Goal: Obtain resource: Obtain resource

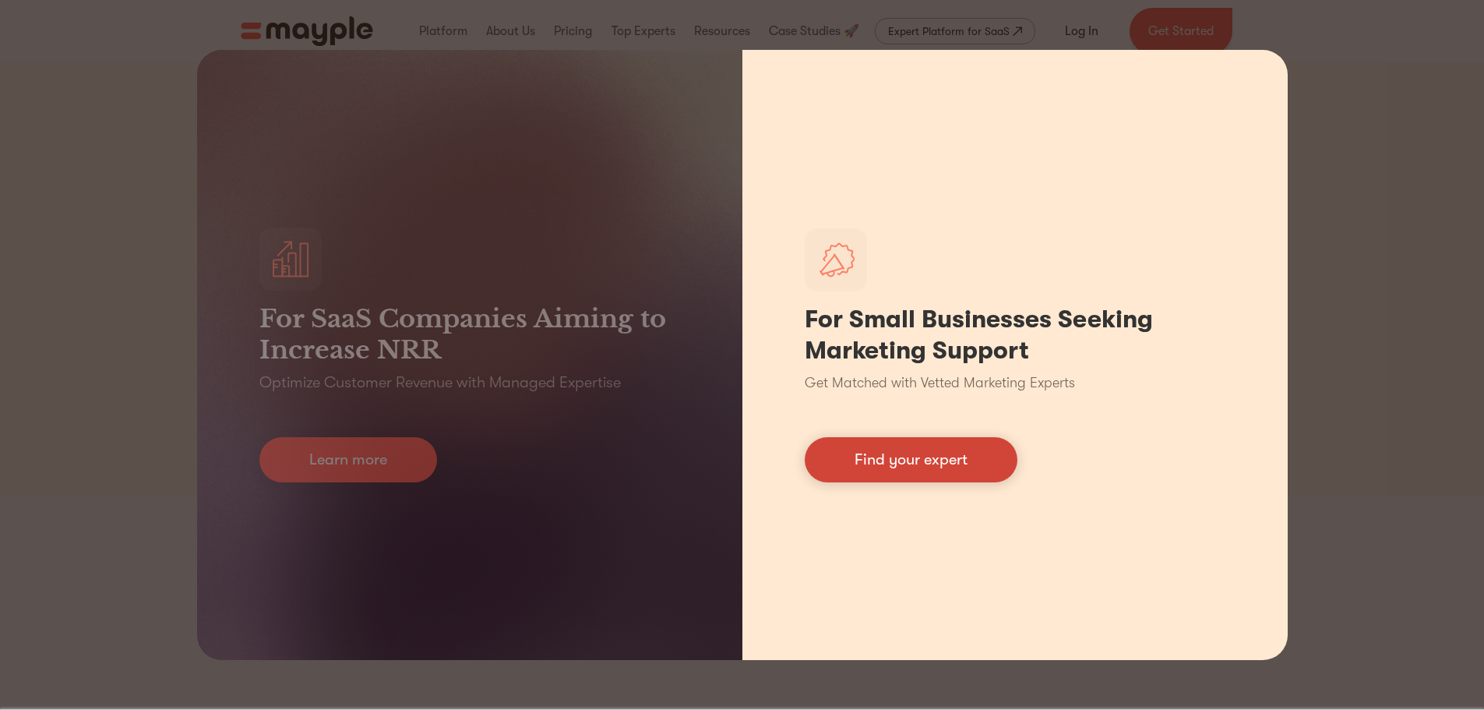
click at [878, 467] on link "Find your expert" at bounding box center [911, 459] width 213 height 45
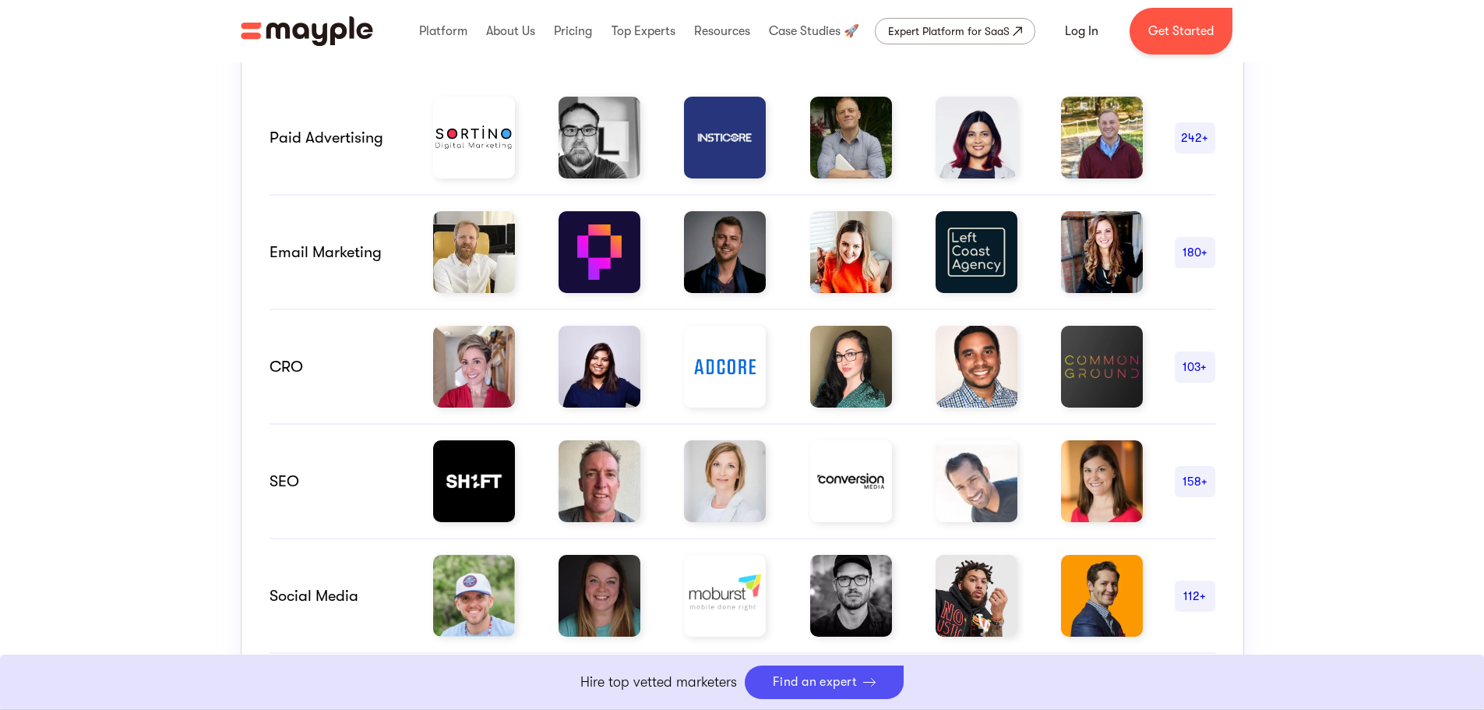
scroll to position [1207, 0]
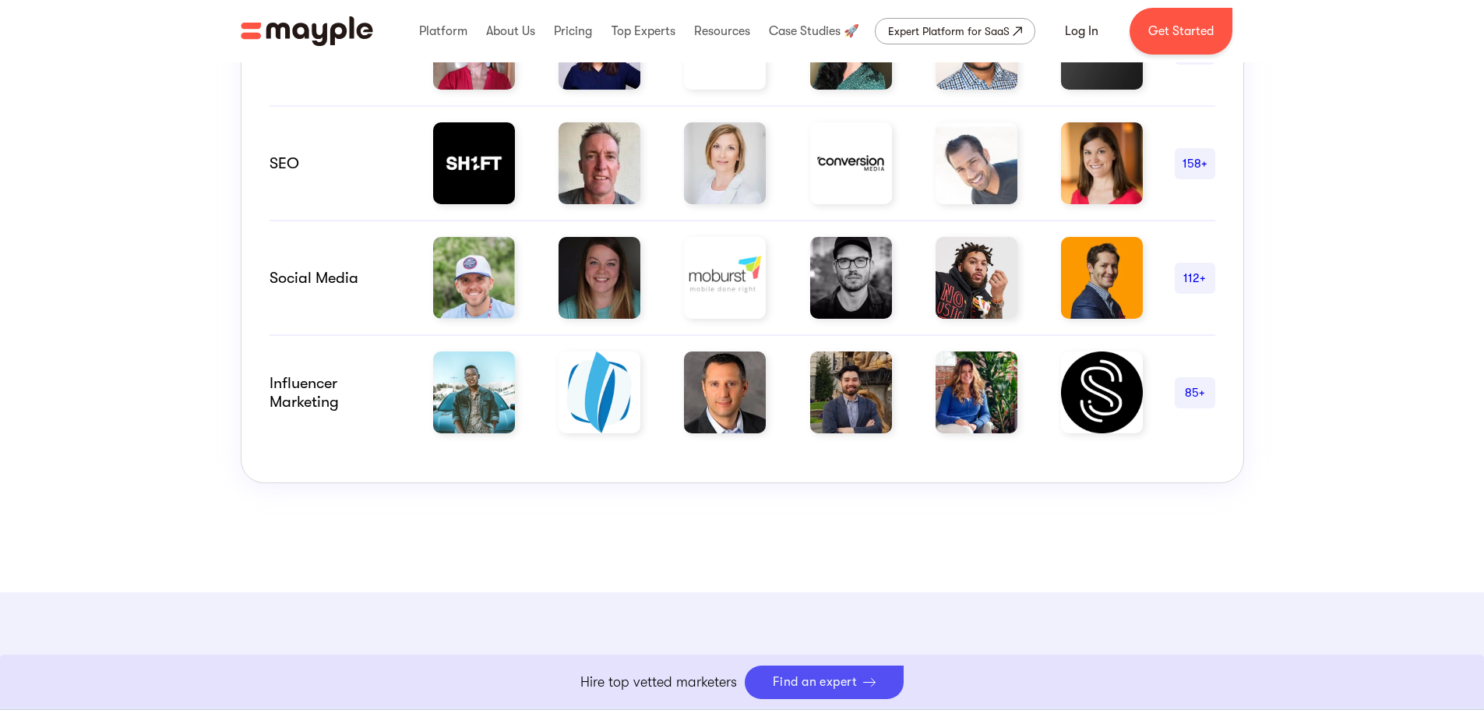
drag, startPoint x: 681, startPoint y: 428, endPoint x: 657, endPoint y: 419, distance: 25.9
click at [657, 419] on div at bounding box center [788, 392] width 773 height 82
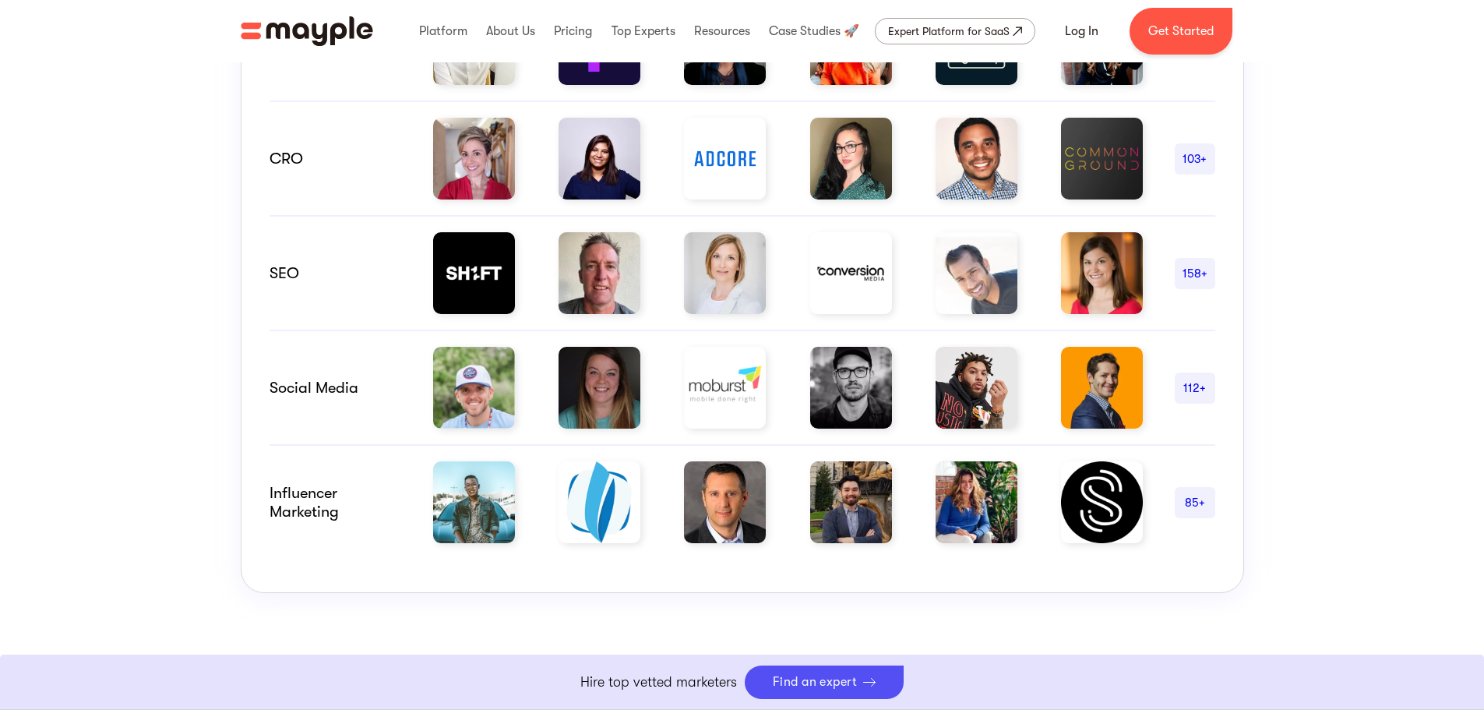
scroll to position [1098, 0]
click at [753, 284] on img at bounding box center [725, 272] width 82 height 82
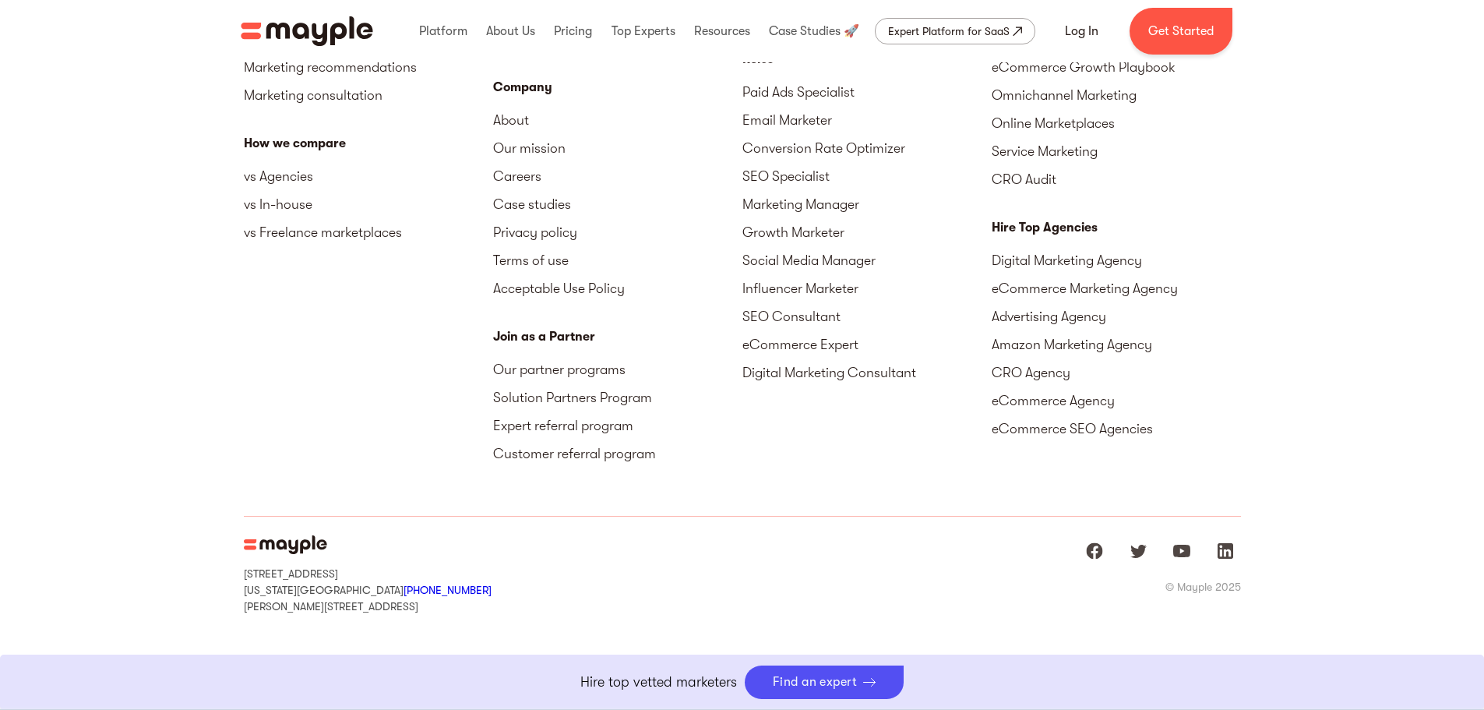
scroll to position [6807, 0]
